Goal: Entertainment & Leisure: Consume media (video, audio)

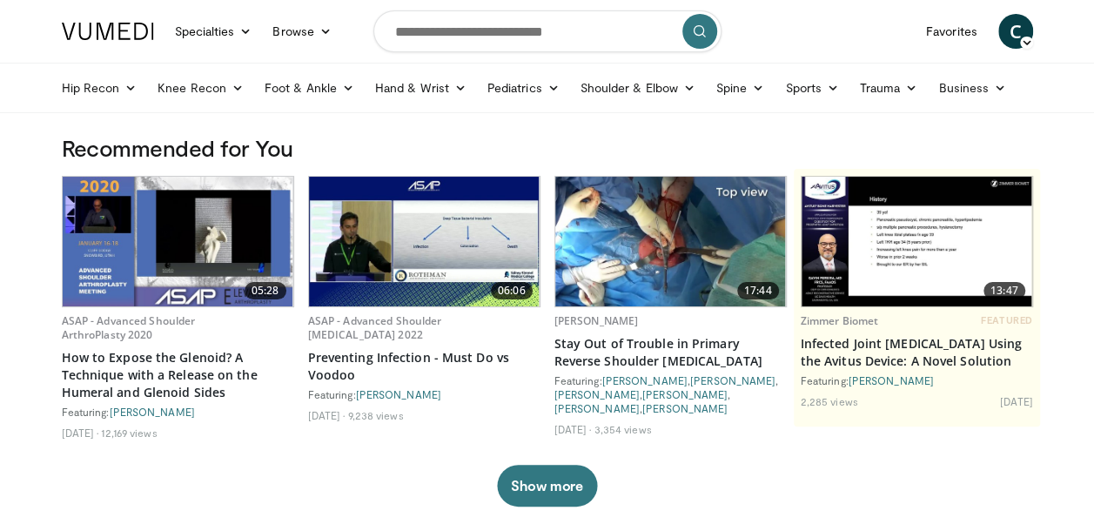
click at [679, 277] on img at bounding box center [670, 242] width 231 height 130
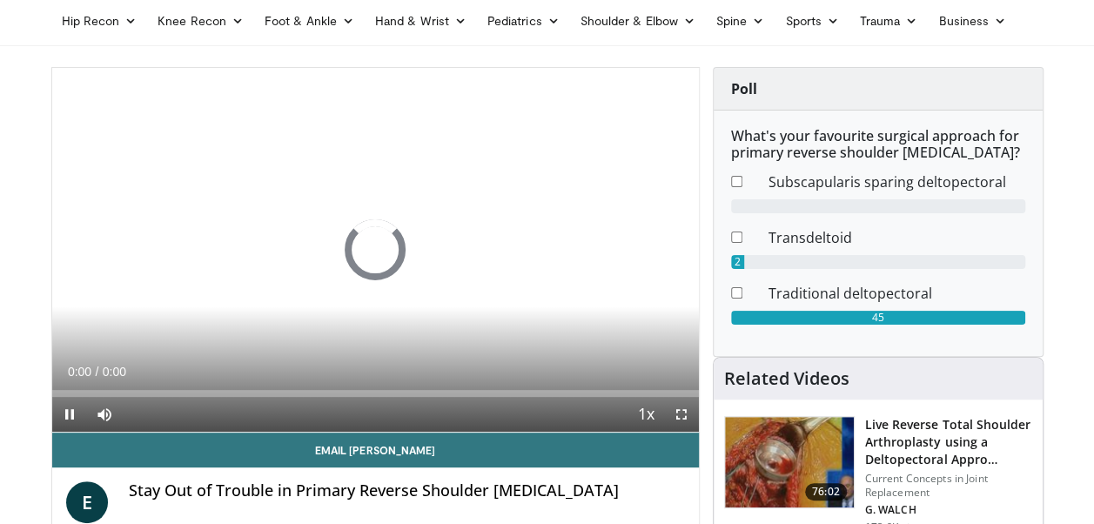
scroll to position [68, 0]
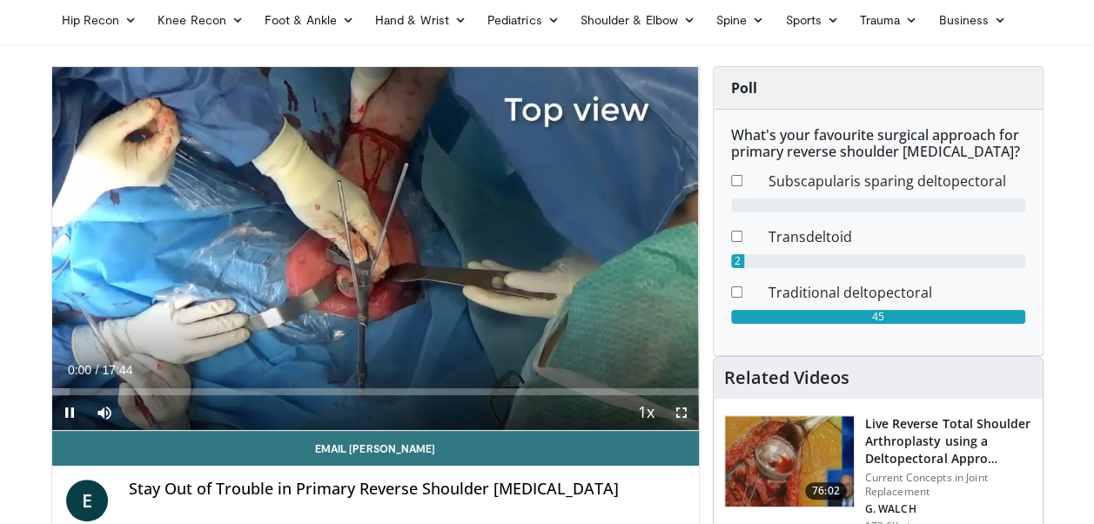
click at [679, 416] on span "Video Player" at bounding box center [681, 412] width 35 height 35
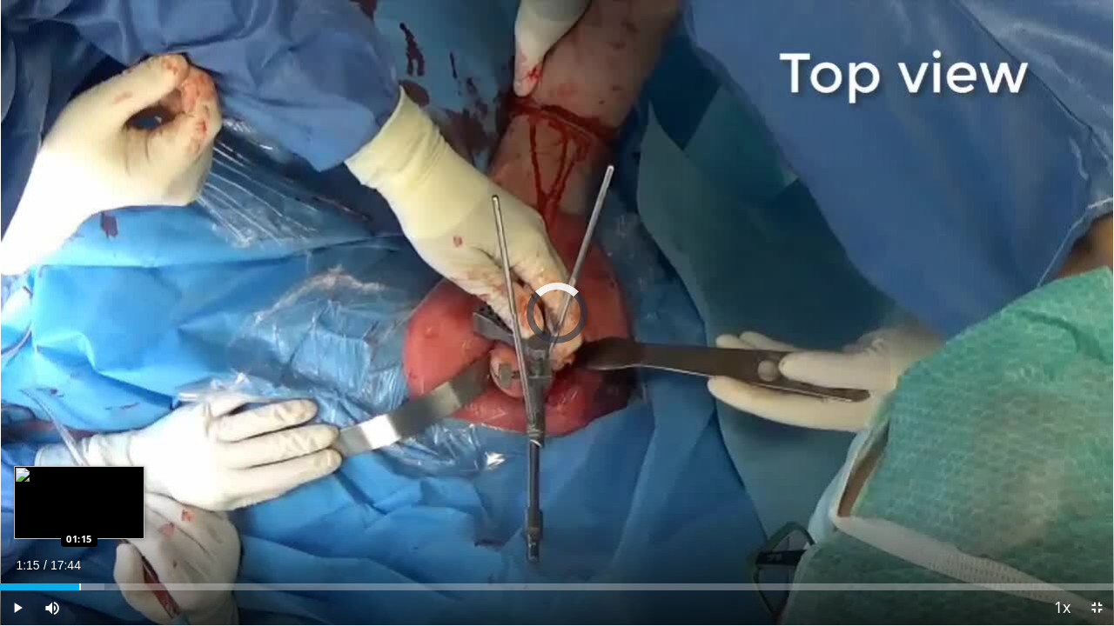
click at [79, 523] on div "Progress Bar" at bounding box center [80, 587] width 2 height 7
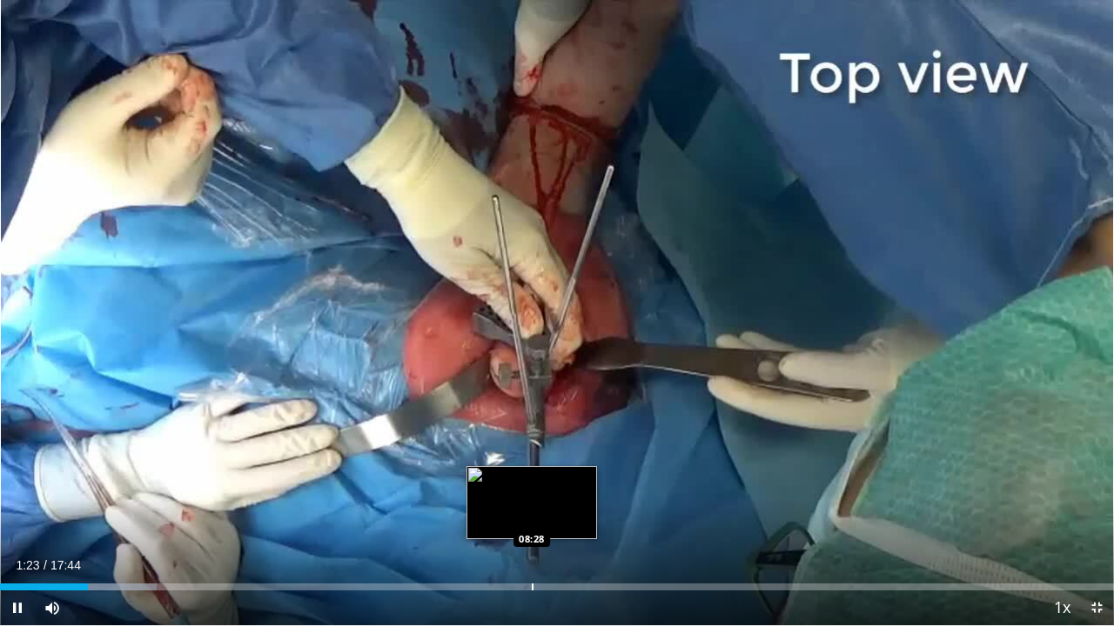
click at [531, 523] on div "Loaded : 14.06% 01:23 08:28" at bounding box center [557, 582] width 1114 height 17
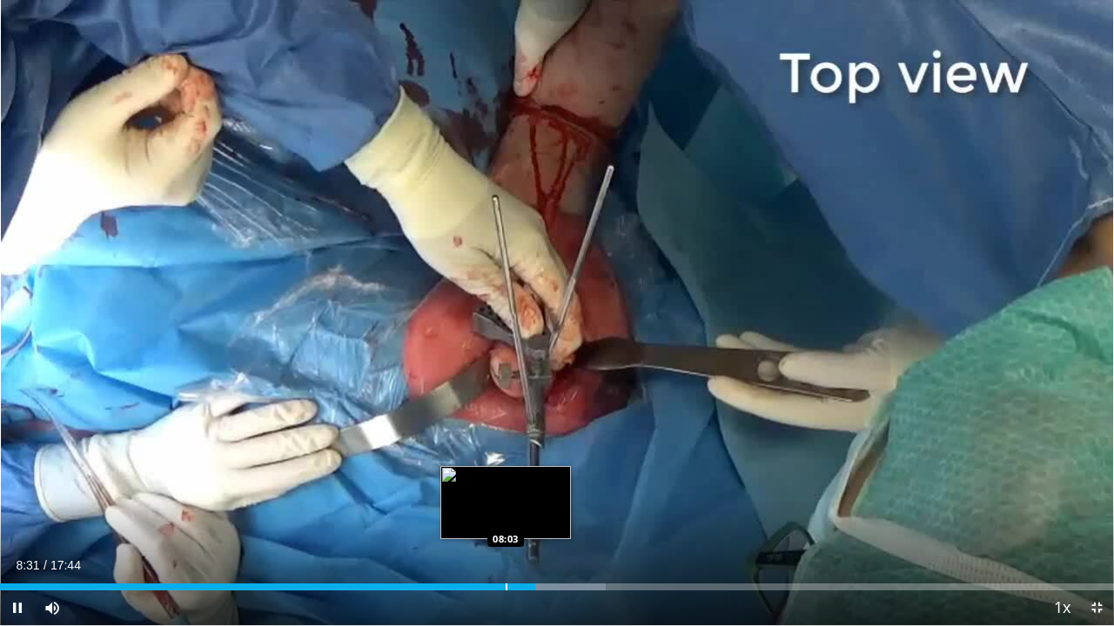
click at [505, 523] on div "Loaded : 54.39% 08:31 08:03" at bounding box center [557, 582] width 1114 height 17
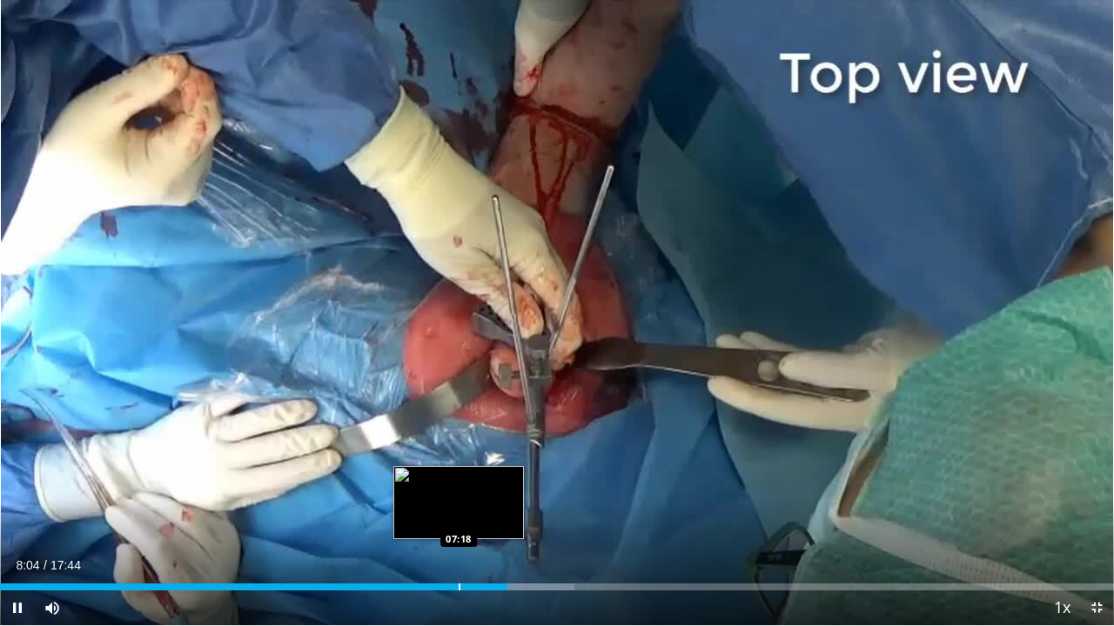
click at [458, 523] on div "Progress Bar" at bounding box center [459, 587] width 2 height 7
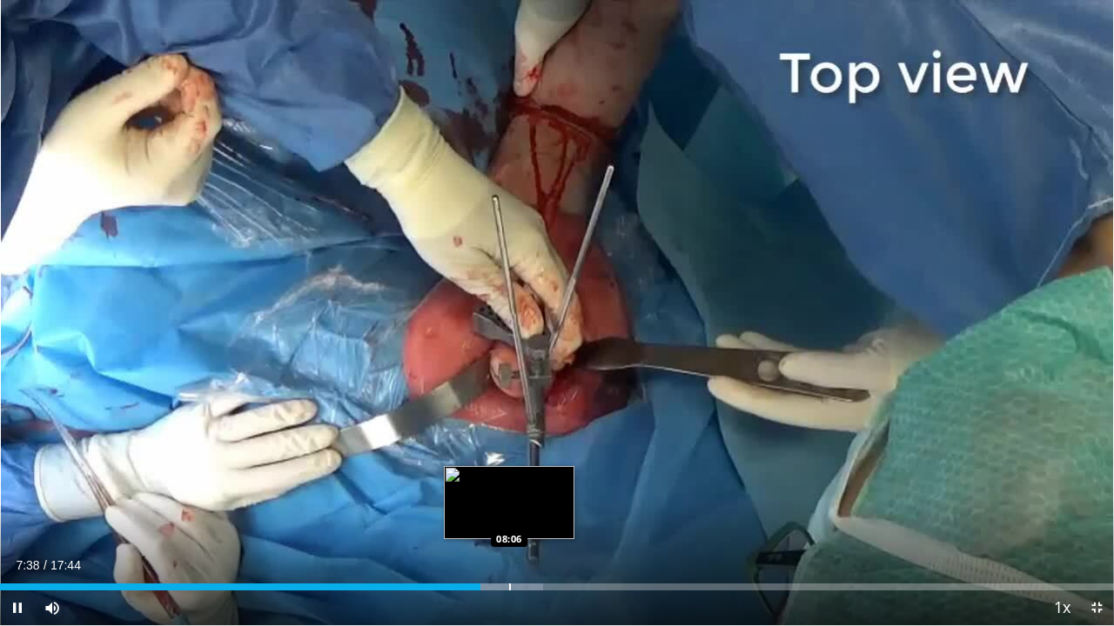
click at [508, 523] on div "Progress Bar" at bounding box center [496, 587] width 93 height 7
click at [531, 523] on div "Progress Bar" at bounding box center [532, 587] width 2 height 7
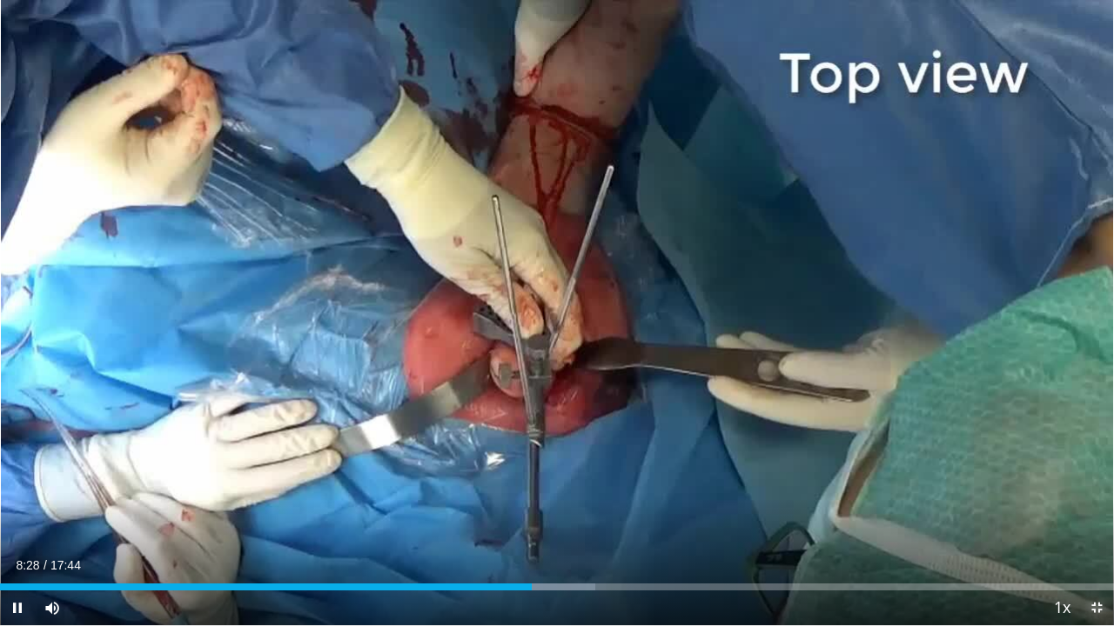
click at [1093, 523] on span "Video Player" at bounding box center [1096, 608] width 35 height 35
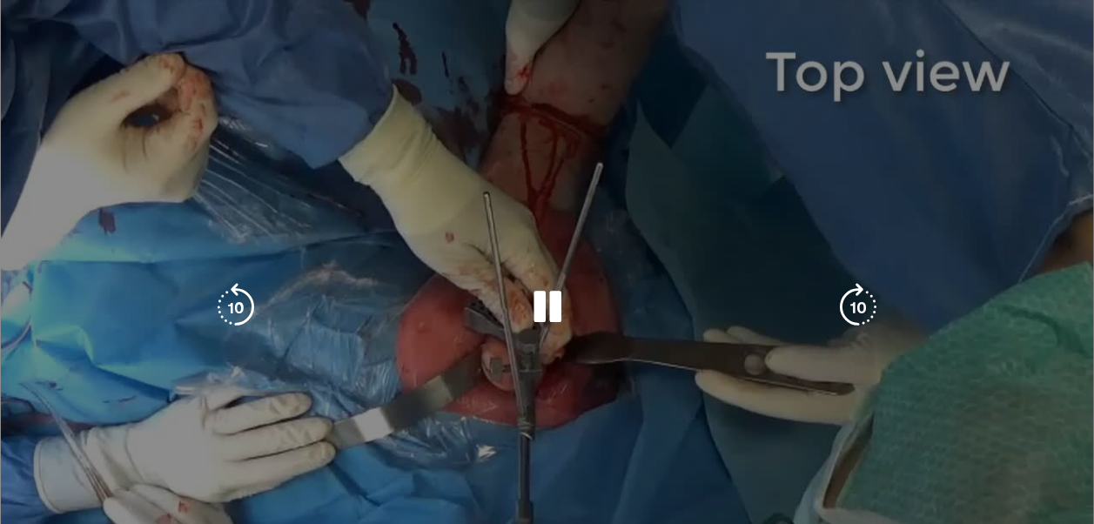
scroll to position [428, 0]
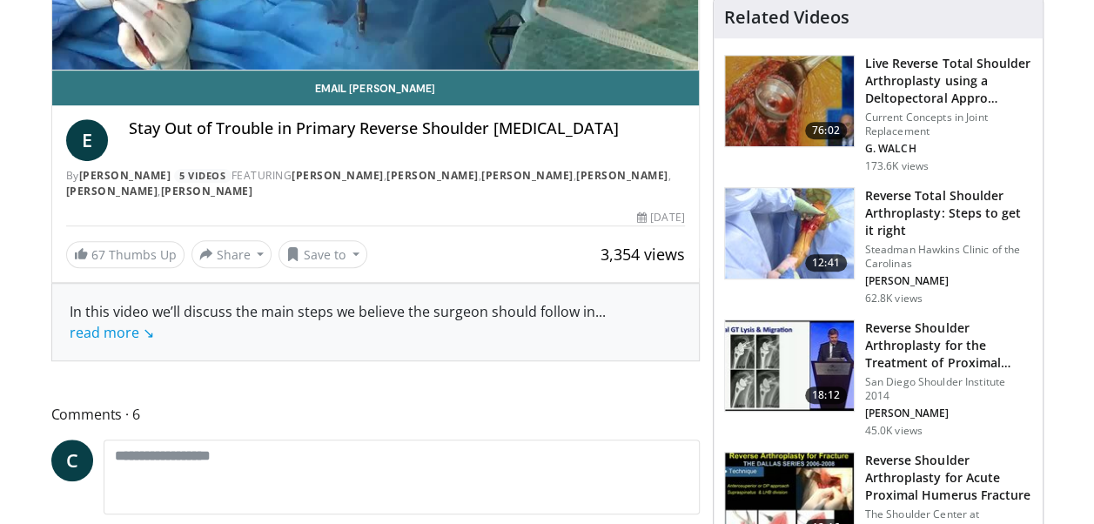
click at [769, 244] on img at bounding box center [789, 233] width 129 height 90
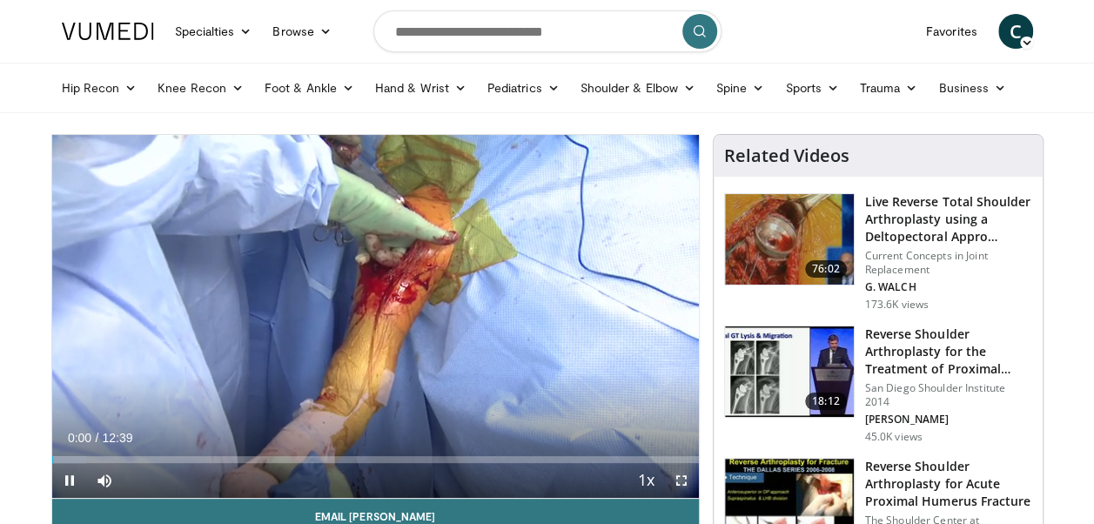
click at [680, 485] on span "Video Player" at bounding box center [681, 480] width 35 height 35
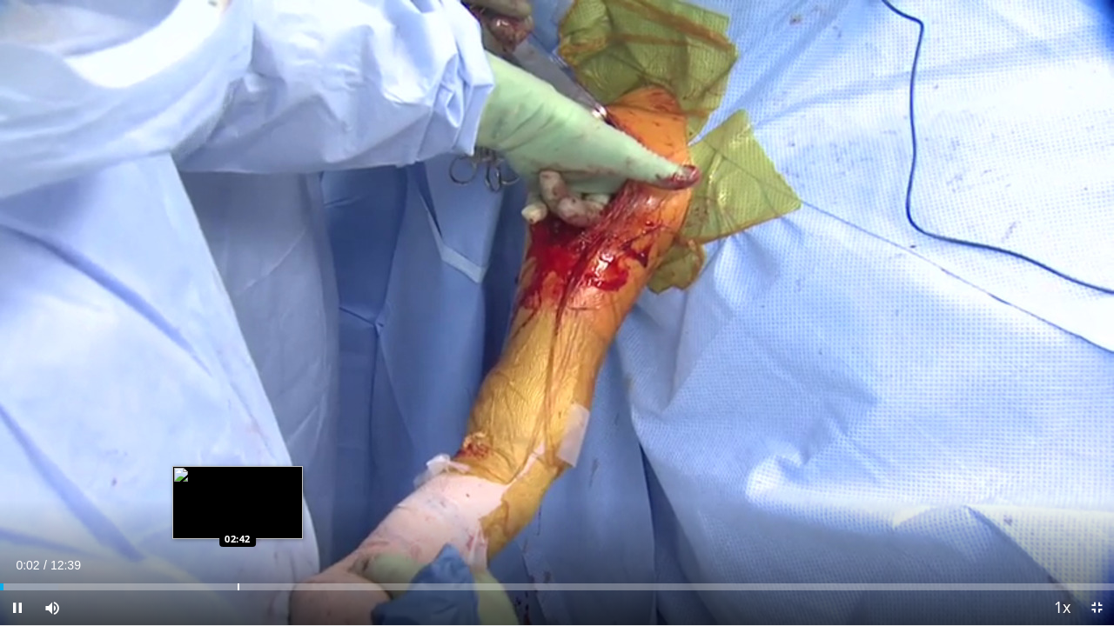
click at [238, 523] on div "Progress Bar" at bounding box center [239, 587] width 2 height 7
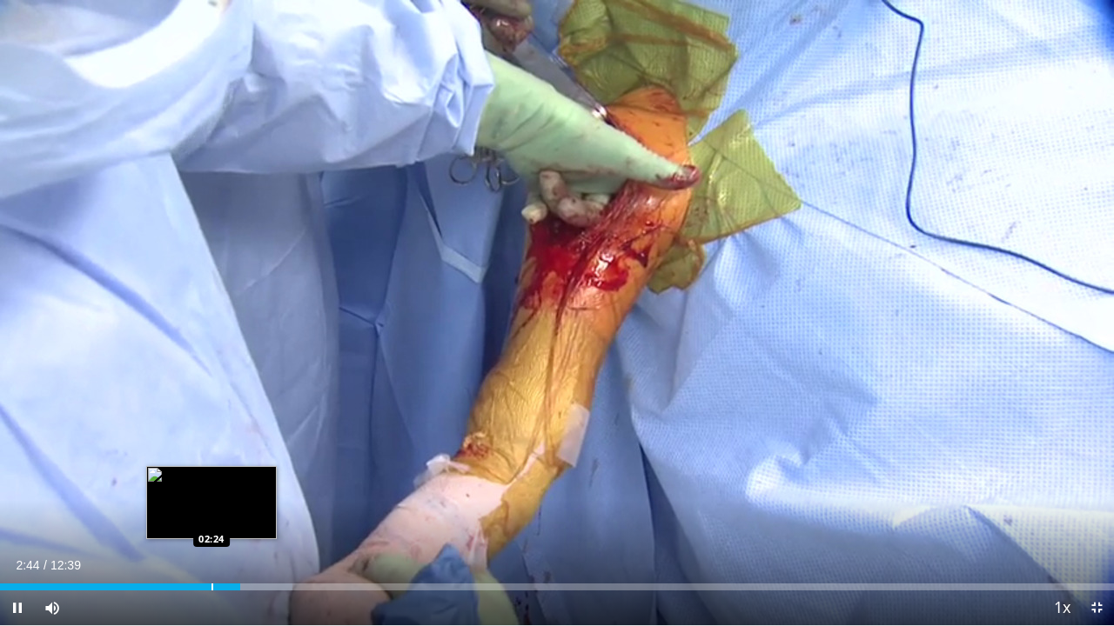
click at [211, 523] on div "Progress Bar" at bounding box center [212, 587] width 2 height 7
click at [185, 523] on div "Progress Bar" at bounding box center [186, 587] width 2 height 7
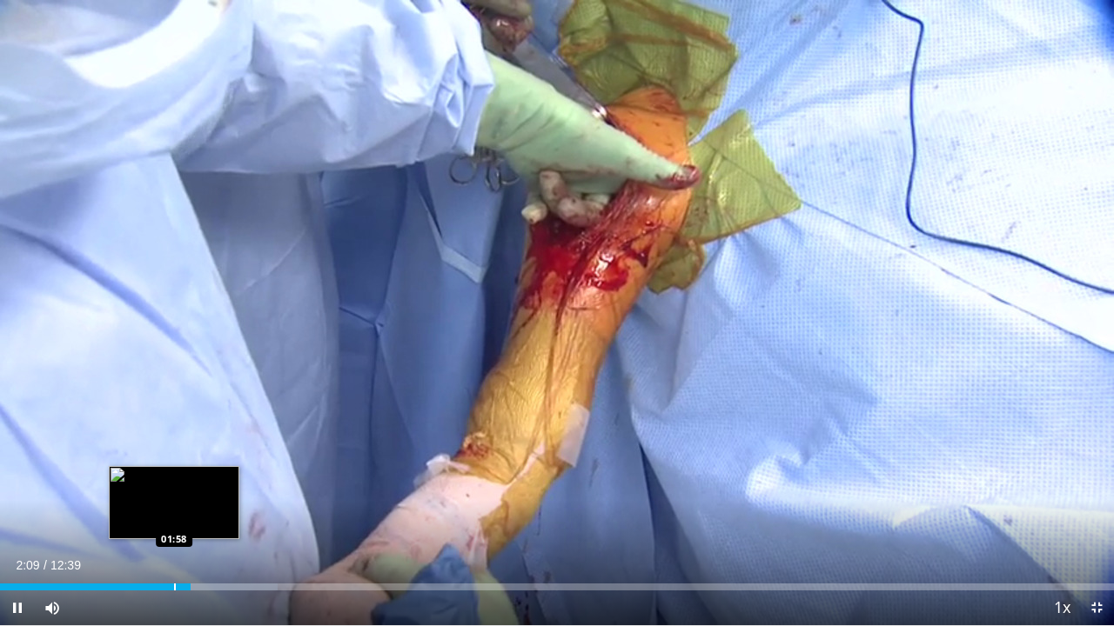
click at [174, 523] on div "Progress Bar" at bounding box center [175, 587] width 2 height 7
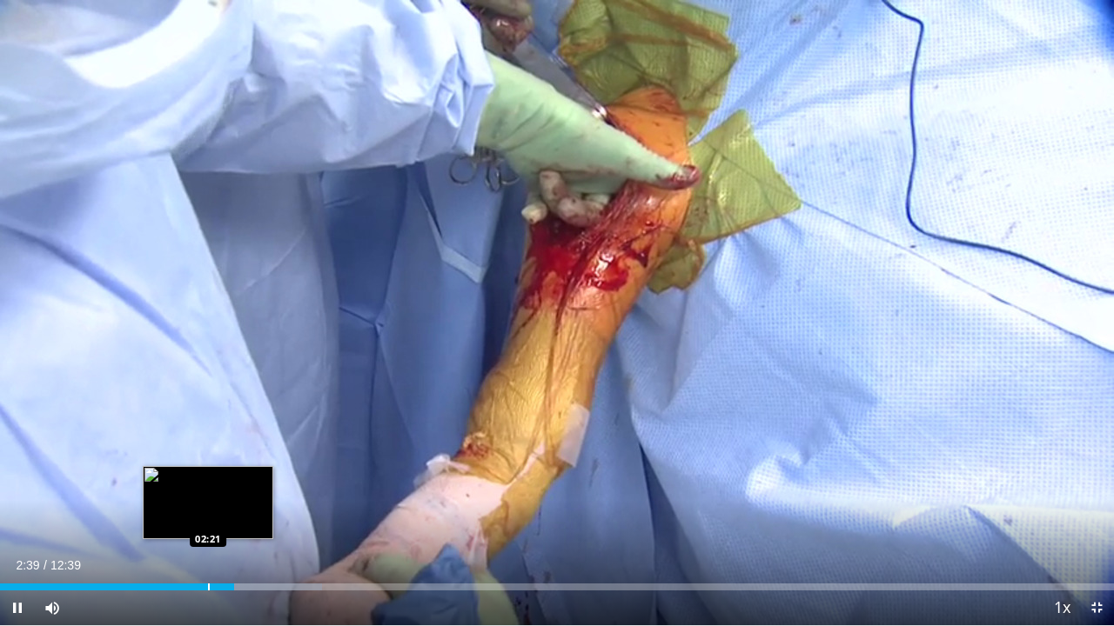
click at [210, 523] on div "Progress Bar" at bounding box center [209, 587] width 2 height 7
click at [207, 523] on div "Loaded : 28.90% 02:36 02:21" at bounding box center [557, 582] width 1114 height 17
click at [224, 523] on div "Progress Bar" at bounding box center [225, 587] width 2 height 7
click at [236, 523] on div "Progress Bar" at bounding box center [235, 587] width 2 height 7
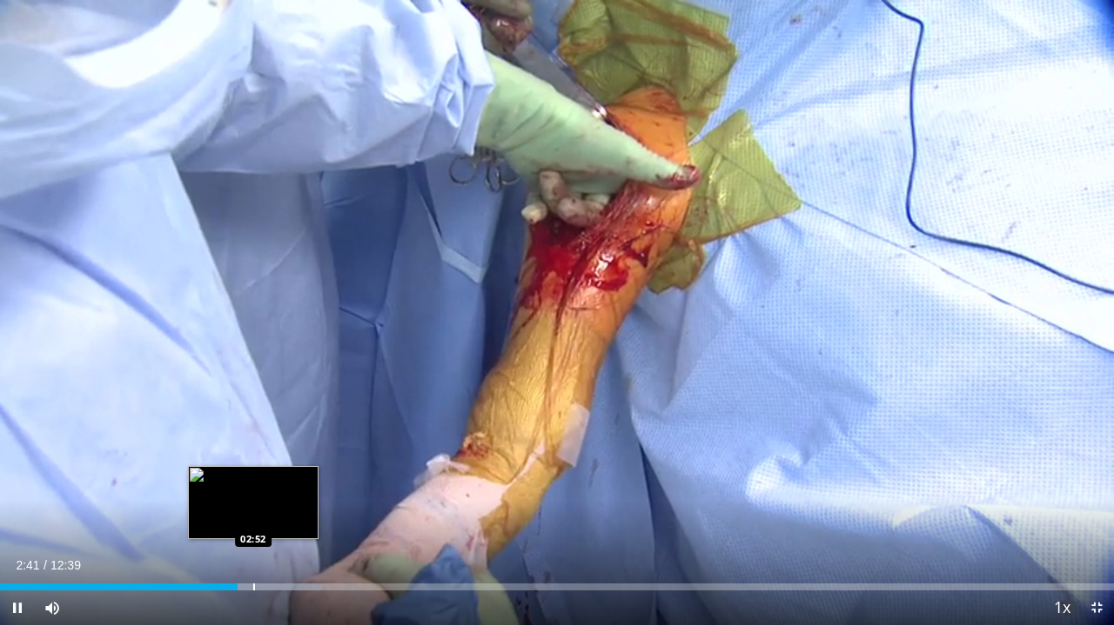
click at [255, 523] on div "Progress Bar" at bounding box center [254, 587] width 2 height 7
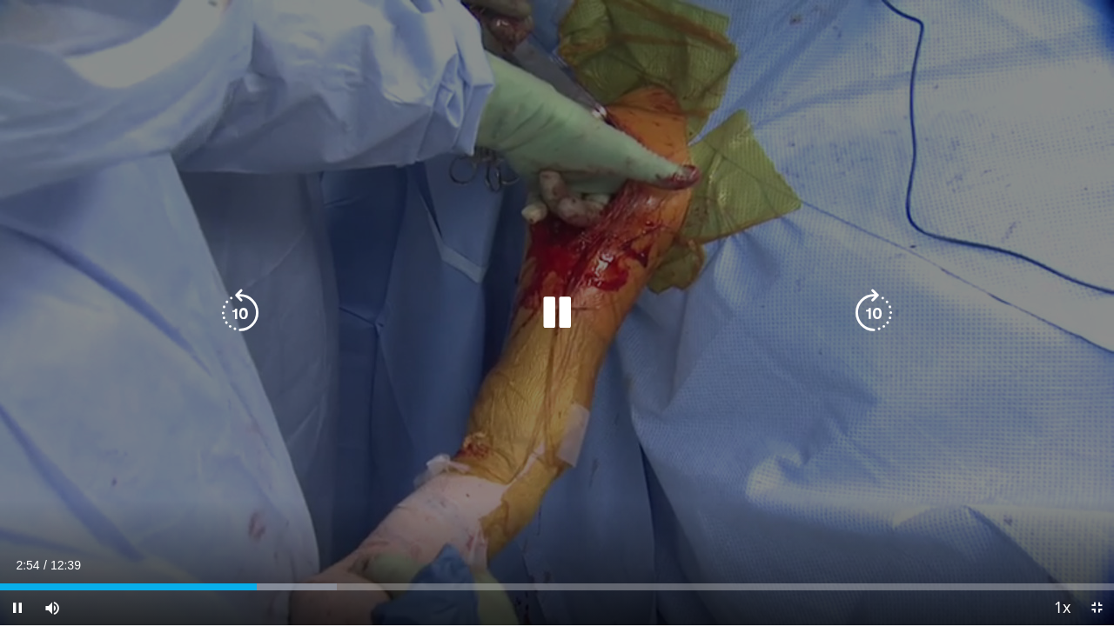
click at [275, 523] on div "10 seconds Tap to unmute" at bounding box center [557, 313] width 1114 height 626
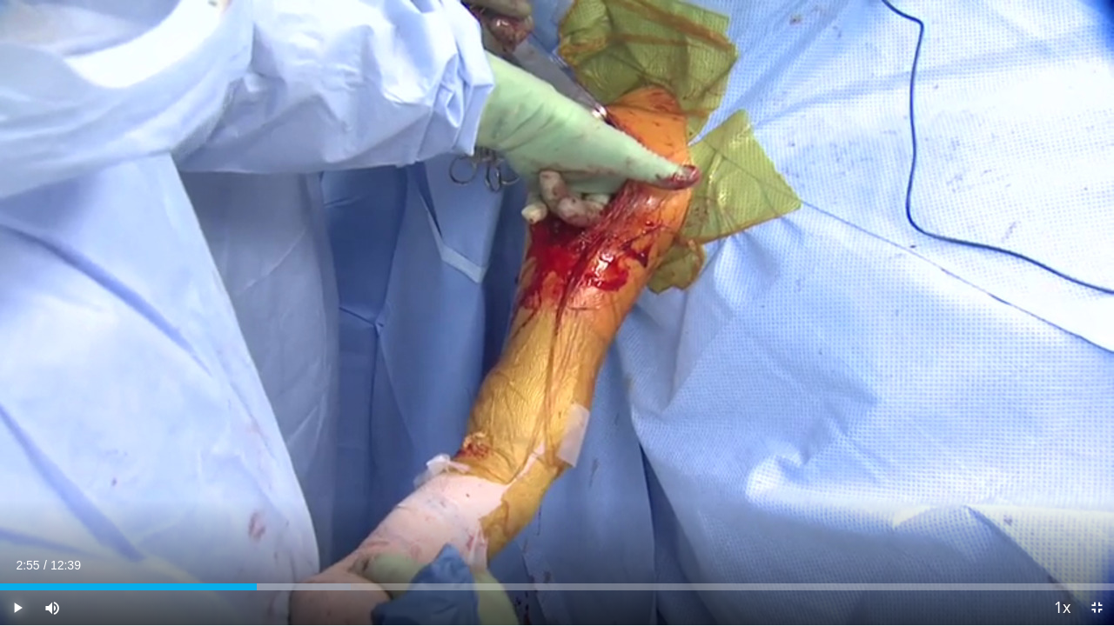
click at [11, 523] on span "Video Player" at bounding box center [17, 608] width 35 height 35
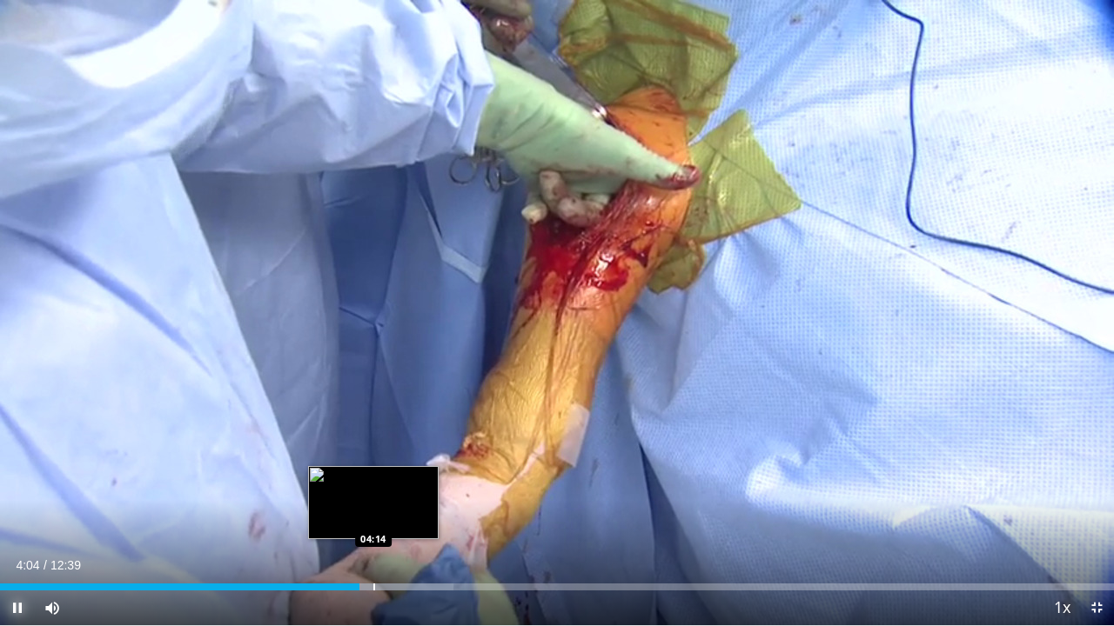
click at [372, 523] on div "Loaded : 40.72% 04:04 04:14" at bounding box center [557, 587] width 1114 height 7
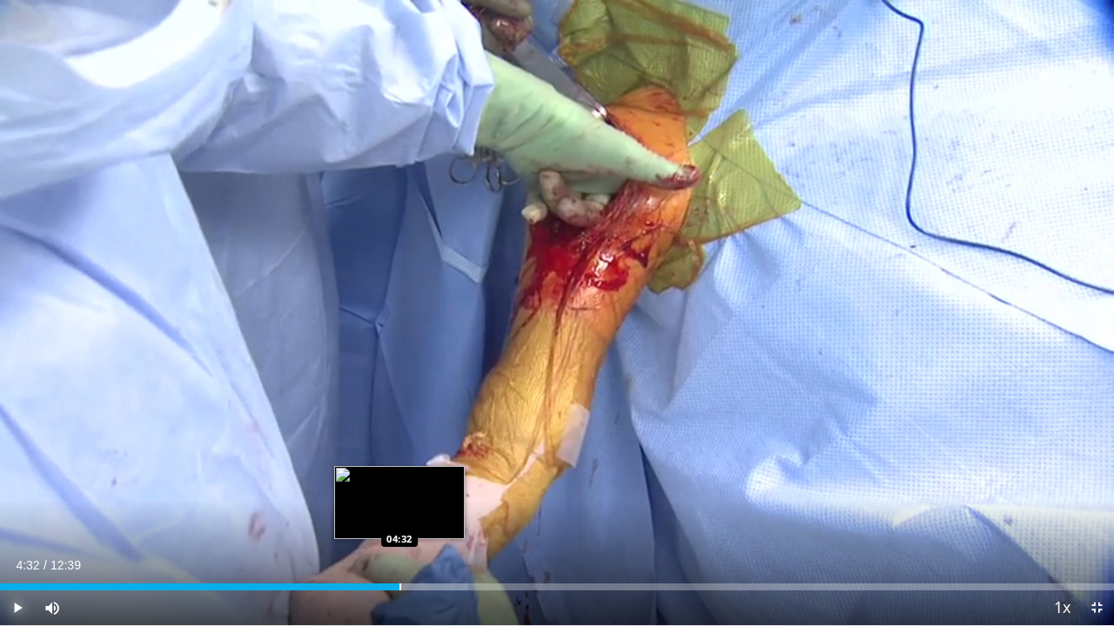
click at [399, 523] on div "Progress Bar" at bounding box center [400, 587] width 2 height 7
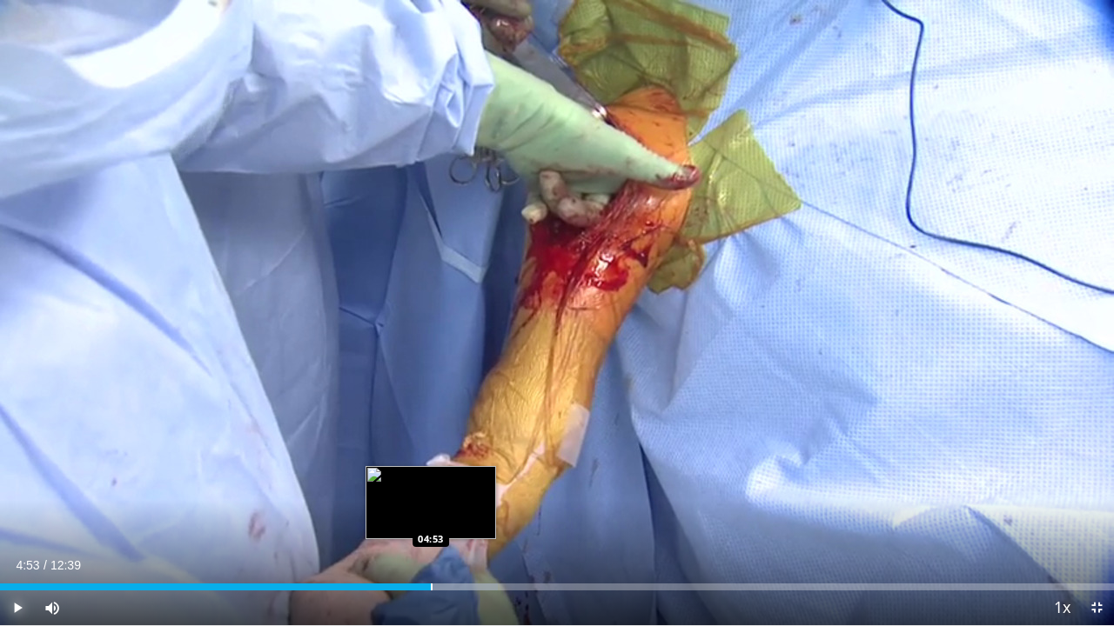
click at [431, 523] on div "Progress Bar" at bounding box center [432, 587] width 2 height 7
click at [455, 523] on div "Progress Bar" at bounding box center [455, 587] width 2 height 7
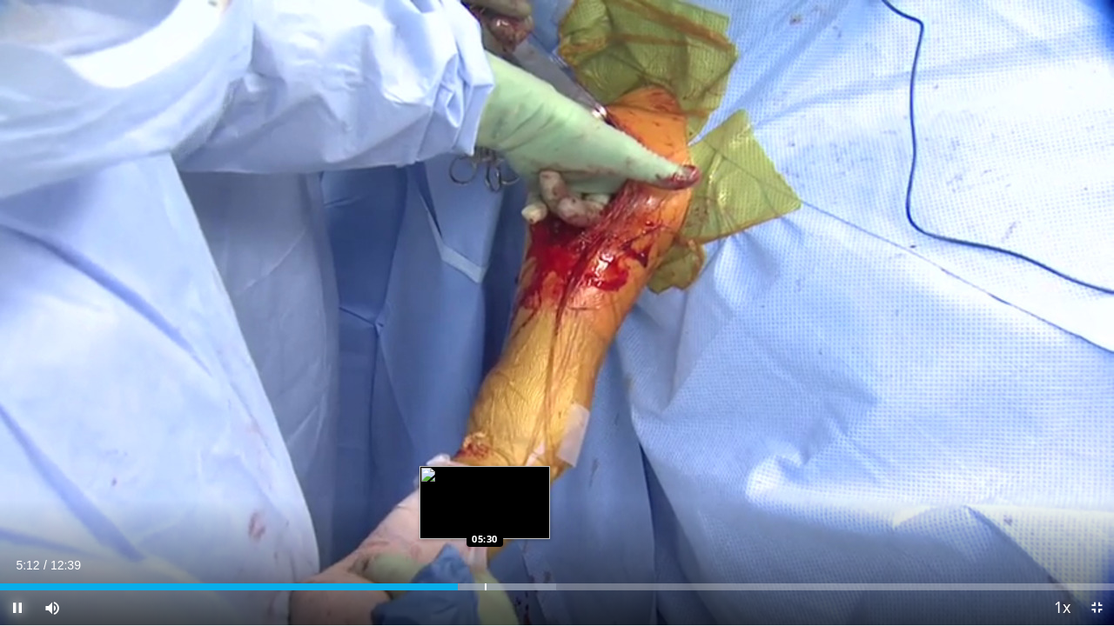
click at [485, 523] on div "Progress Bar" at bounding box center [486, 587] width 2 height 7
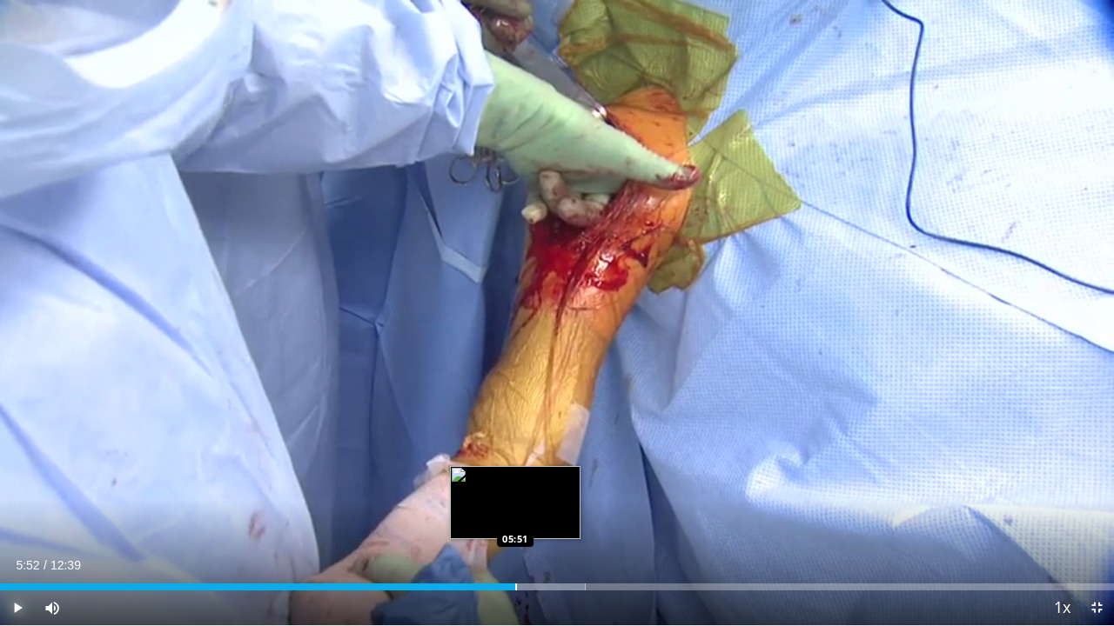
click at [515, 523] on div "Progress Bar" at bounding box center [516, 587] width 2 height 7
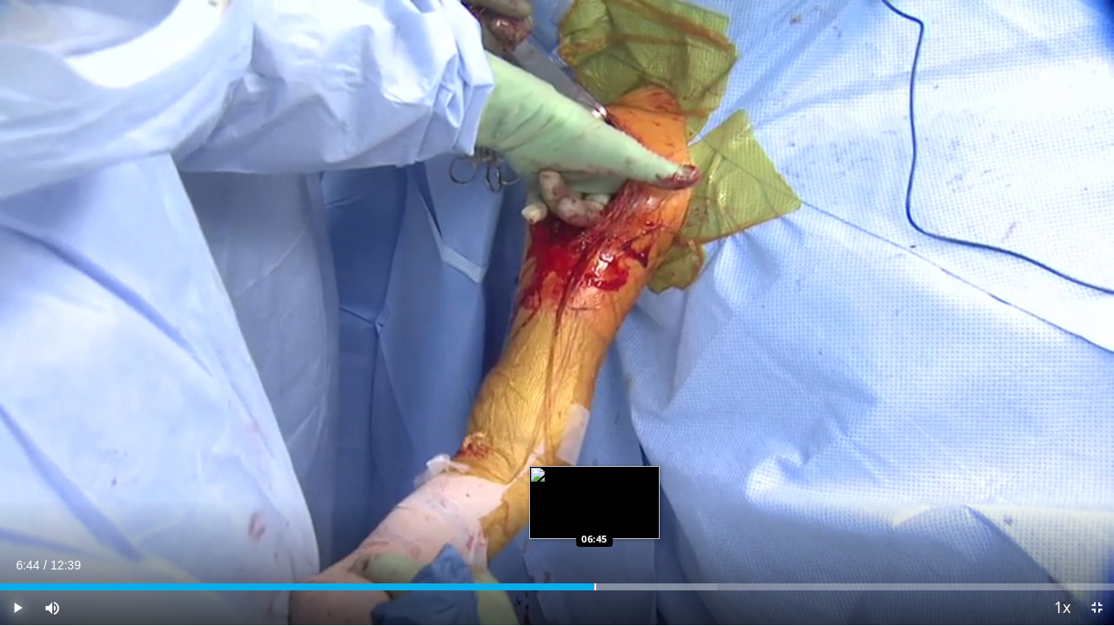
click at [593, 523] on div "Loaded : 64.37% 06:44 06:45" at bounding box center [557, 587] width 1114 height 7
click at [572, 523] on div "Progress Bar" at bounding box center [573, 587] width 2 height 7
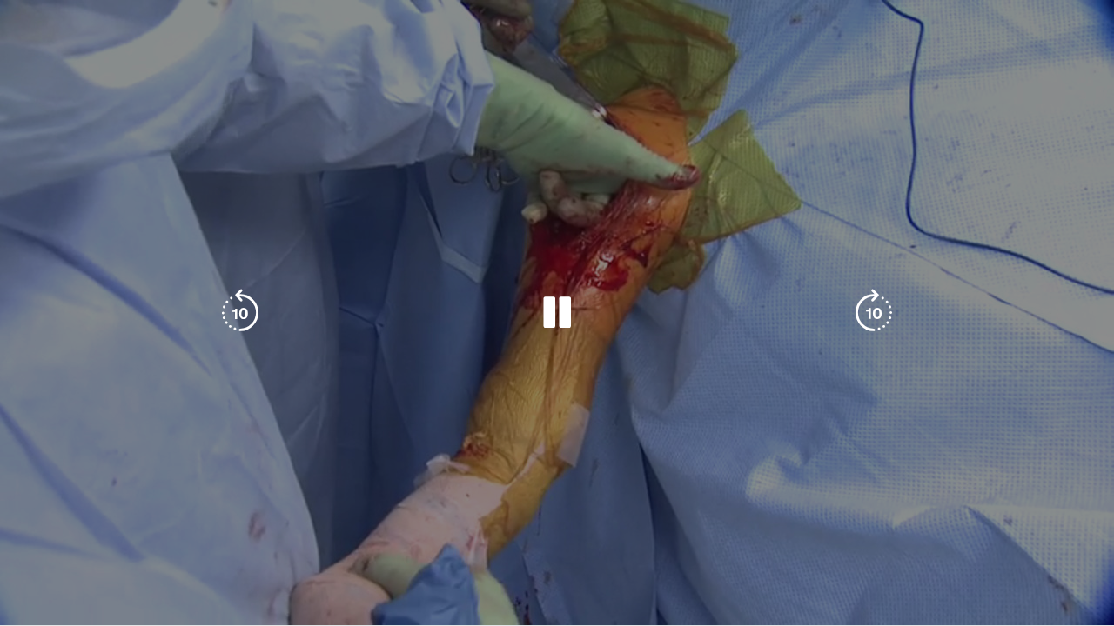
click at [550, 523] on div "10 seconds Tap to unmute" at bounding box center [557, 313] width 1114 height 626
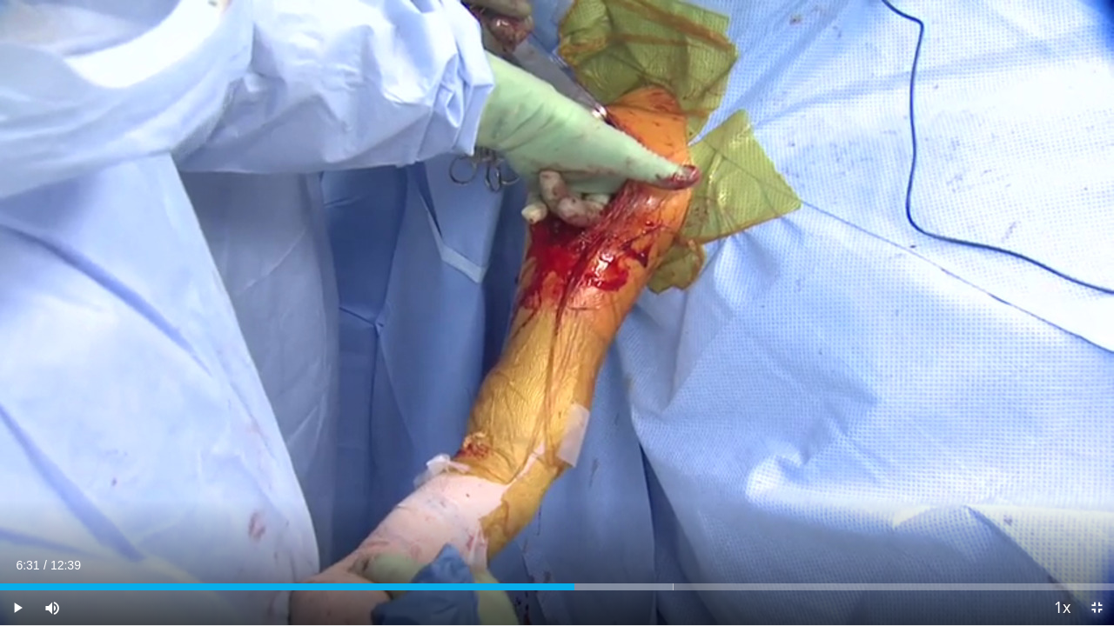
click at [1092, 523] on span "Video Player" at bounding box center [1096, 608] width 35 height 35
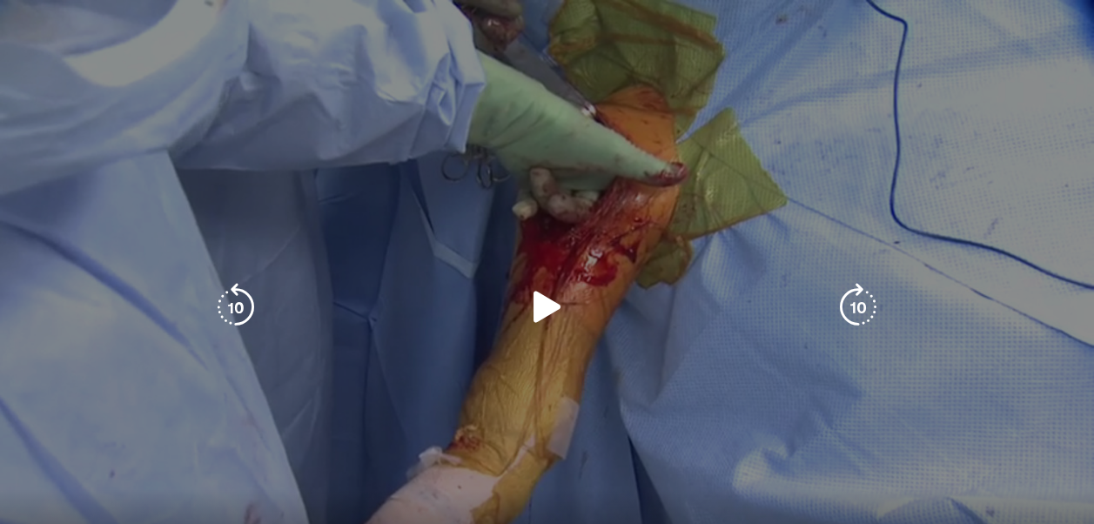
scroll to position [174, 0]
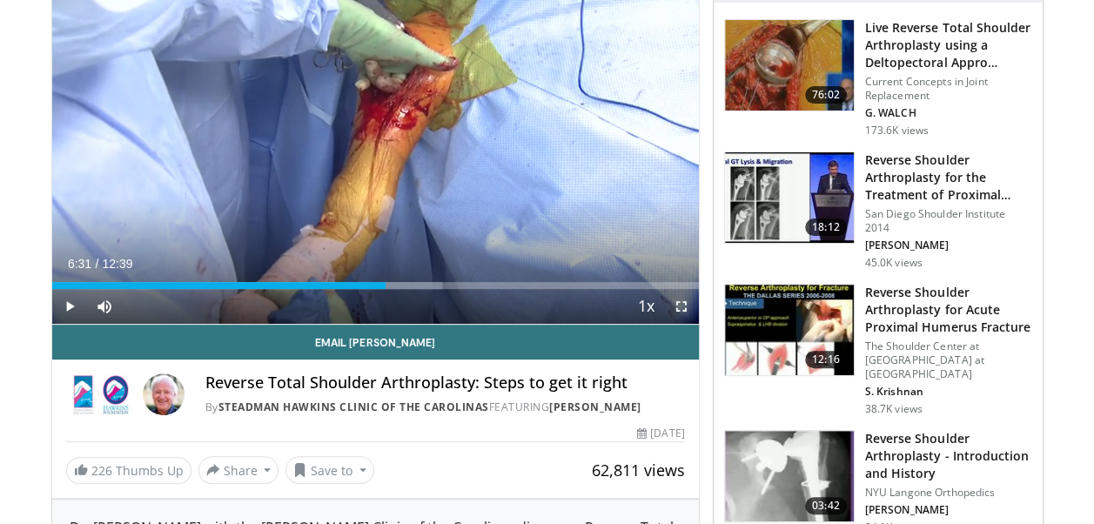
click at [682, 305] on span "Video Player" at bounding box center [681, 306] width 35 height 35
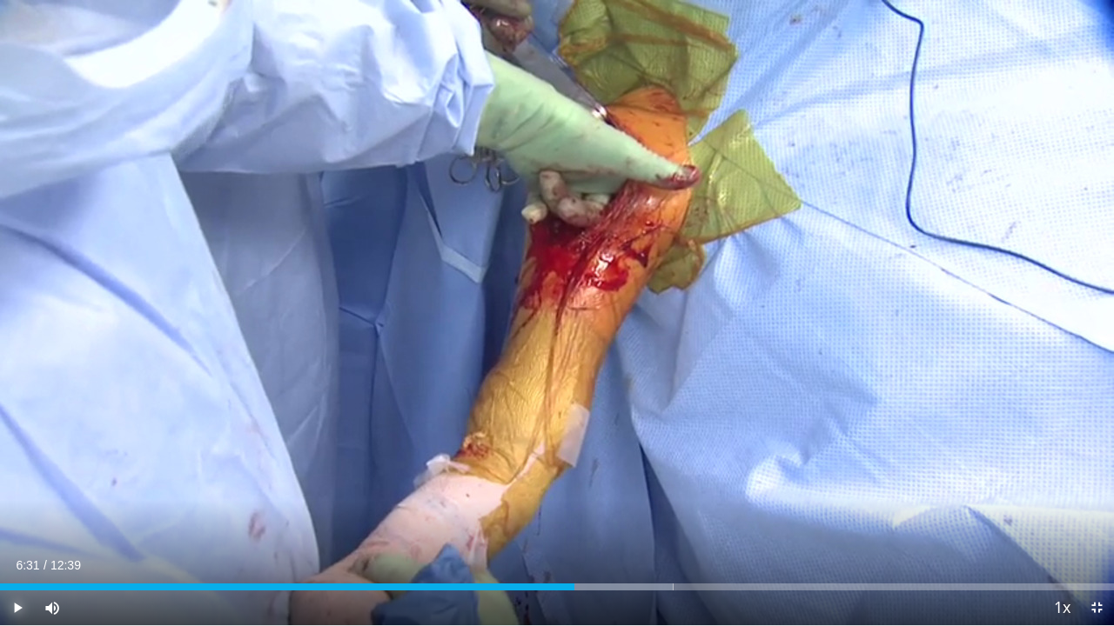
click at [21, 523] on span "Video Player" at bounding box center [17, 608] width 35 height 35
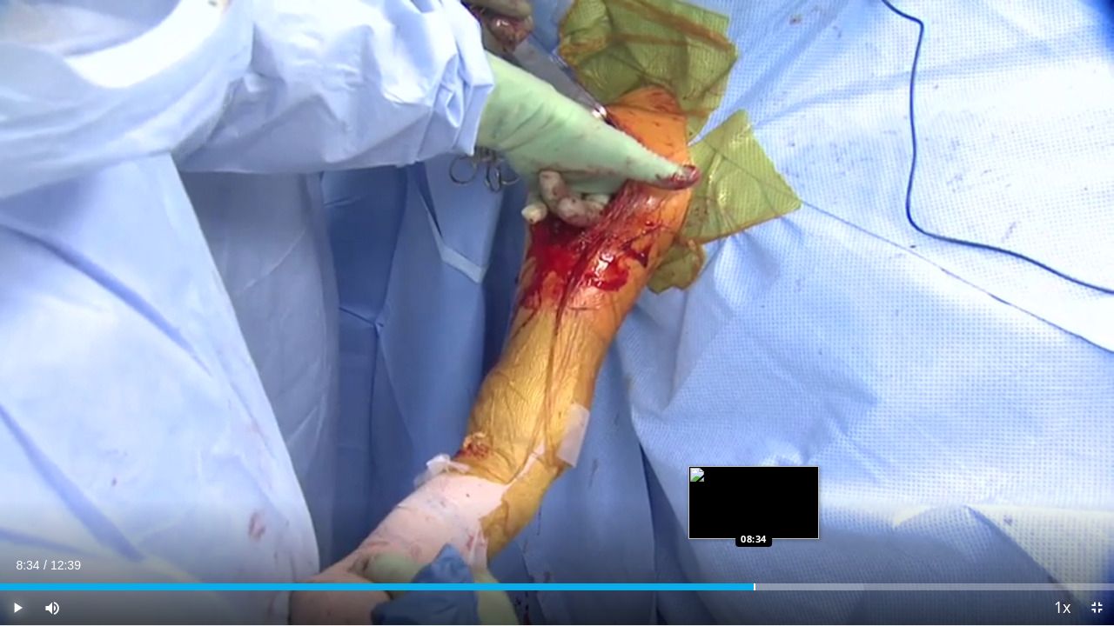
click at [753, 523] on div "Loaded : 77.51% 08:34 08:34" at bounding box center [557, 582] width 1114 height 17
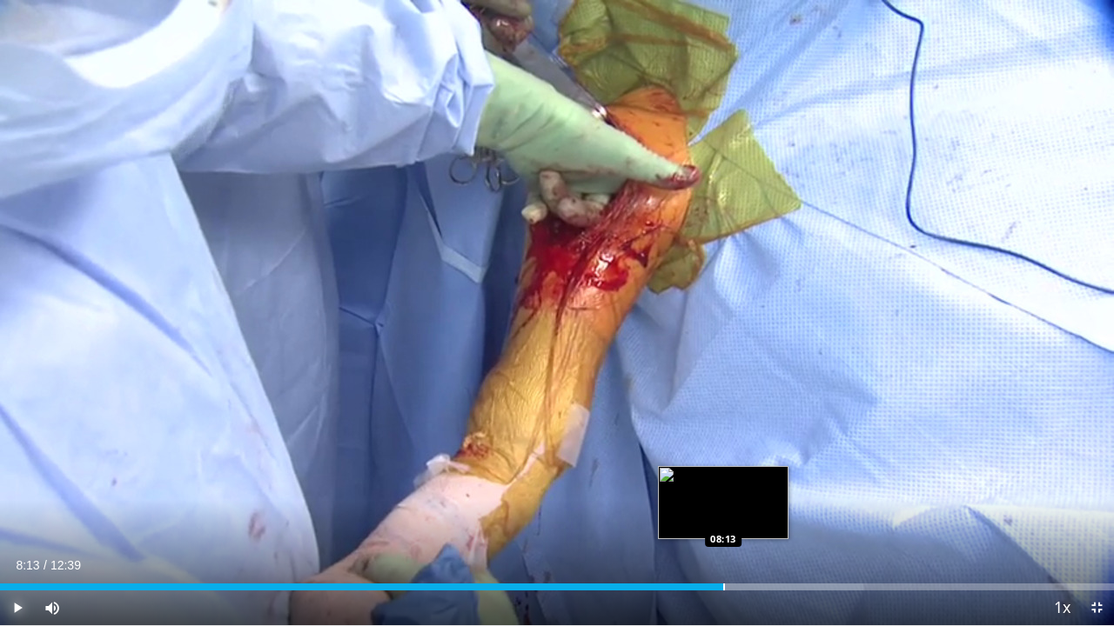
click at [723, 523] on div "Loaded : 77.51% 08:13 08:13" at bounding box center [557, 582] width 1114 height 17
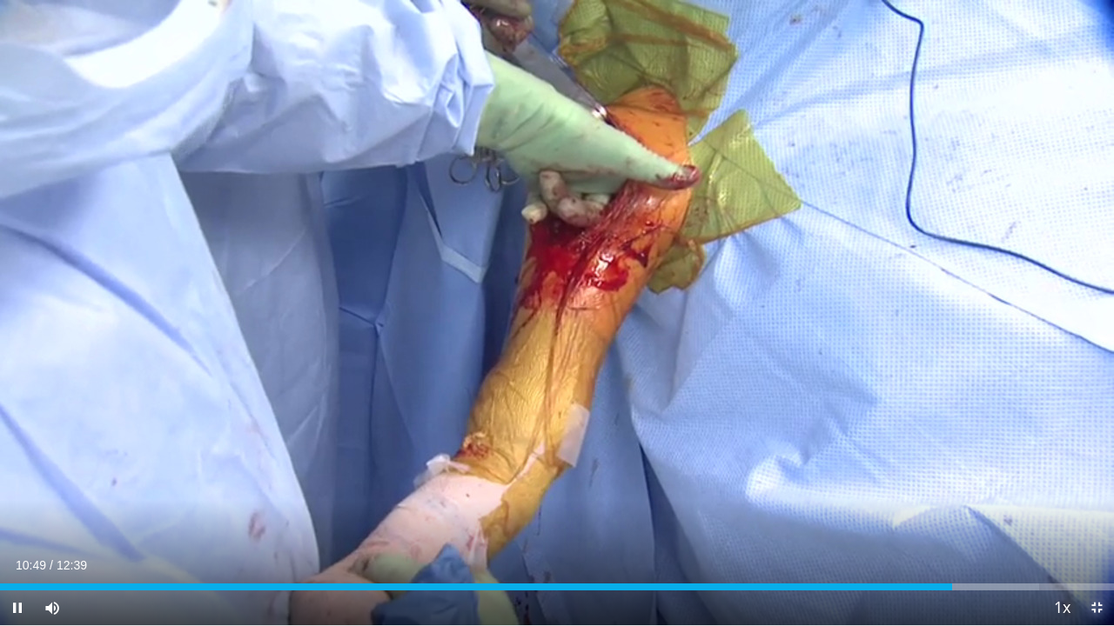
click at [1093, 523] on span "Video Player" at bounding box center [1096, 608] width 35 height 35
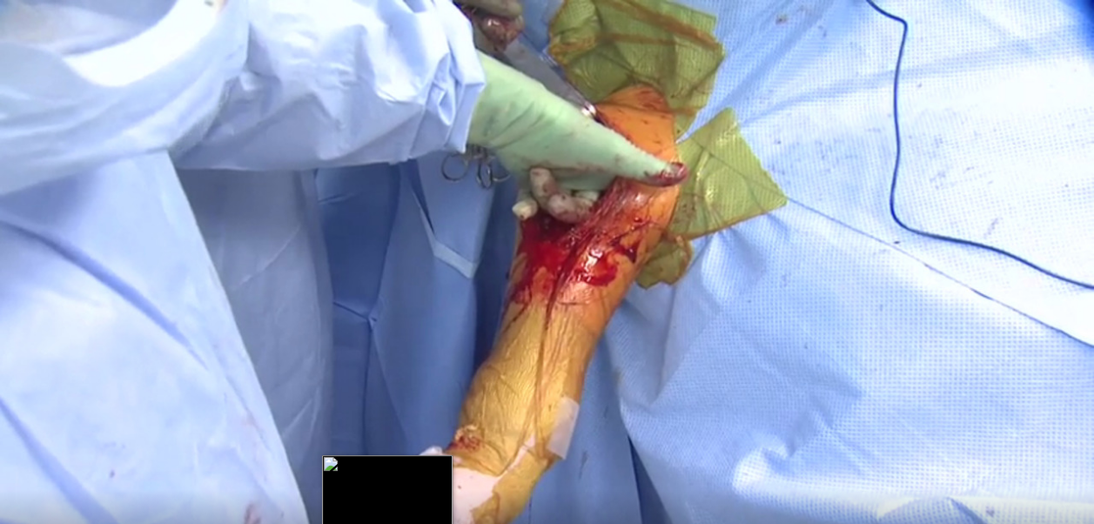
scroll to position [0, 0]
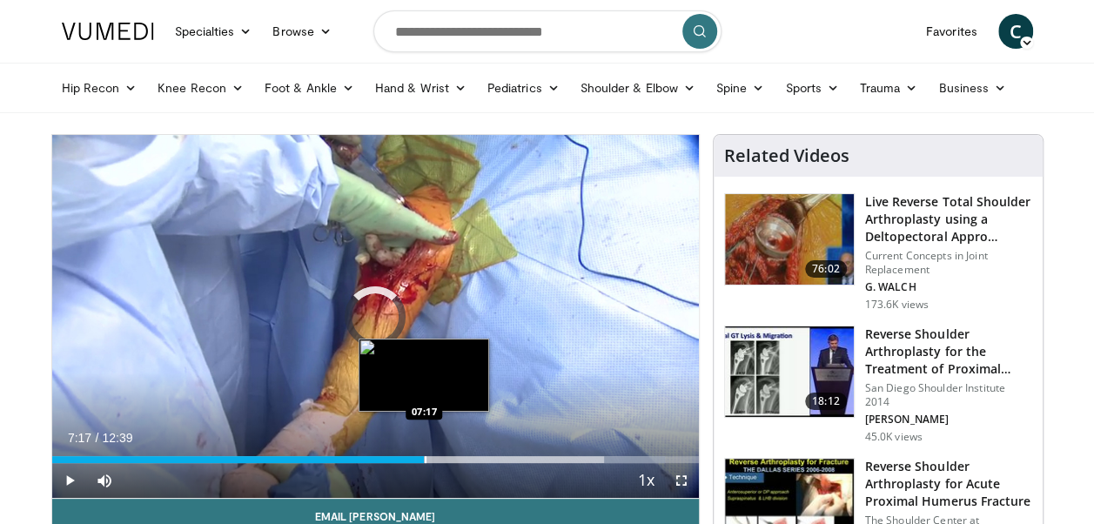
click at [423, 453] on div "Loaded : 94.84% 10:59 07:17" at bounding box center [375, 454] width 646 height 17
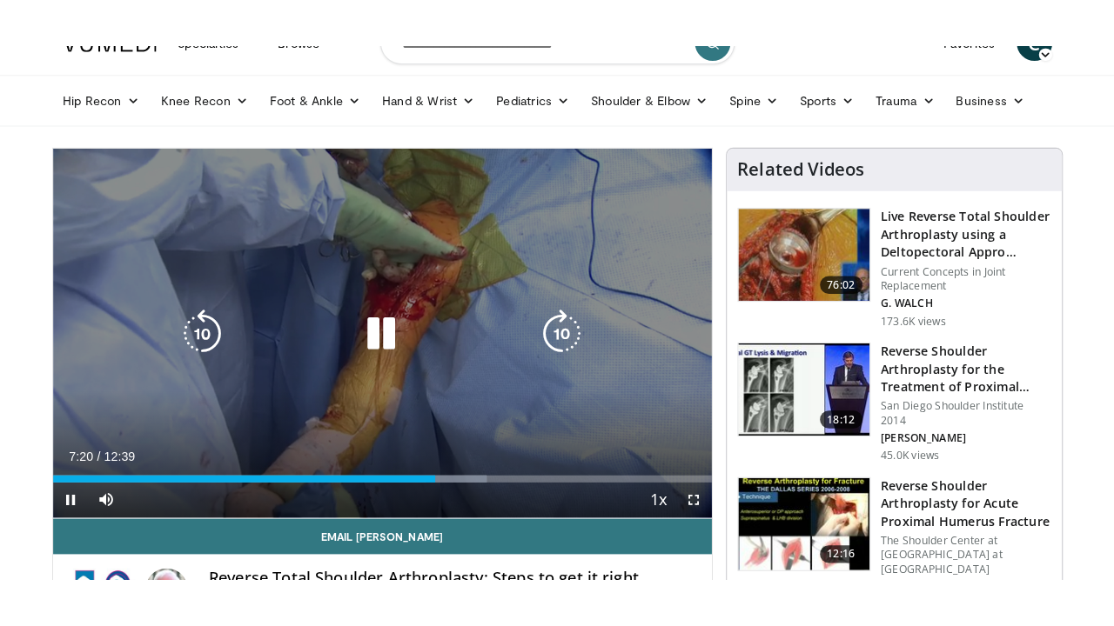
scroll to position [35, 0]
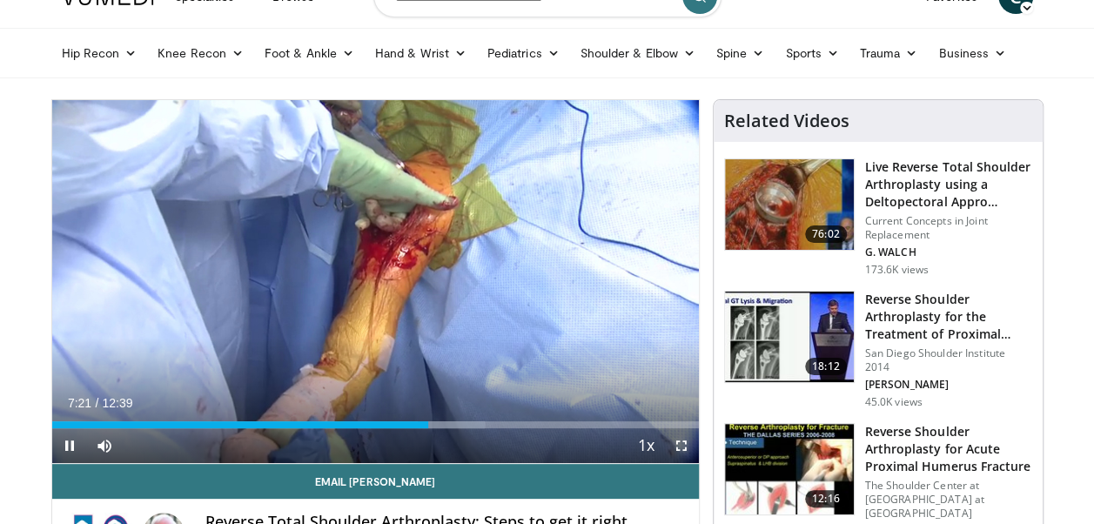
click at [682, 444] on span "Video Player" at bounding box center [681, 445] width 35 height 35
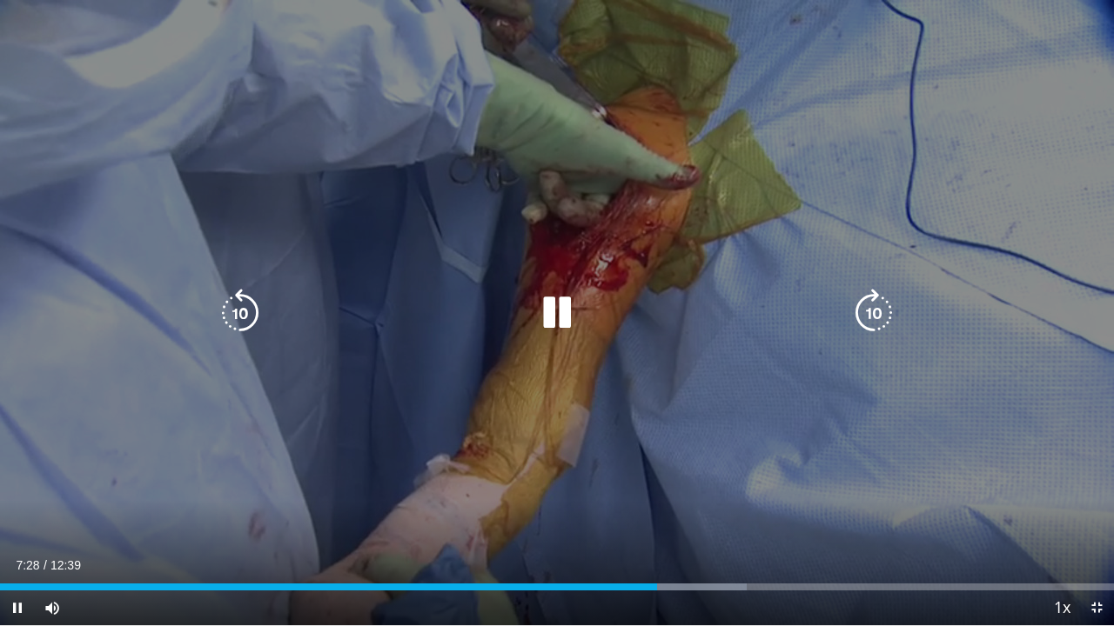
click at [684, 164] on div "10 seconds Tap to unmute" at bounding box center [557, 313] width 1114 height 626
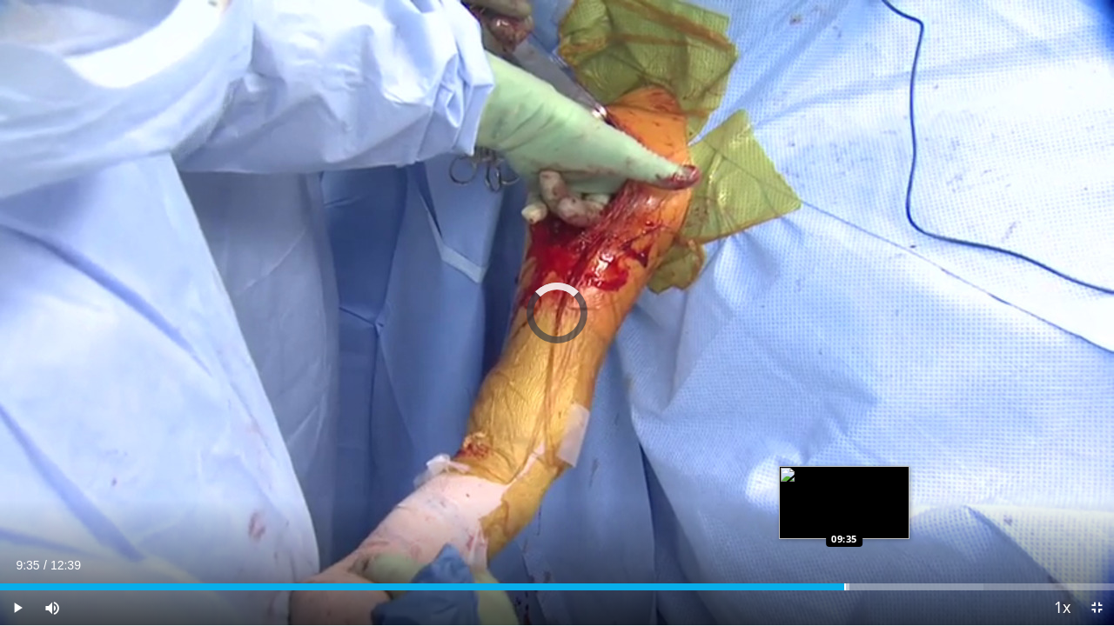
click at [844, 523] on div "Progress Bar" at bounding box center [845, 587] width 2 height 7
